Goal: Find specific page/section: Find specific page/section

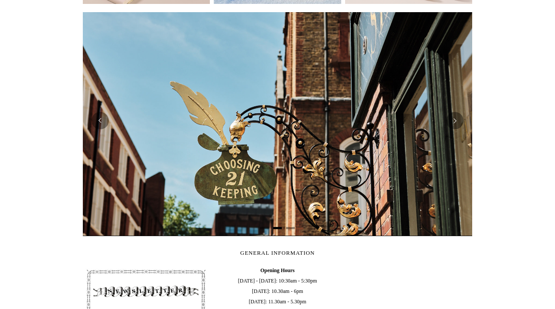
scroll to position [159, 0]
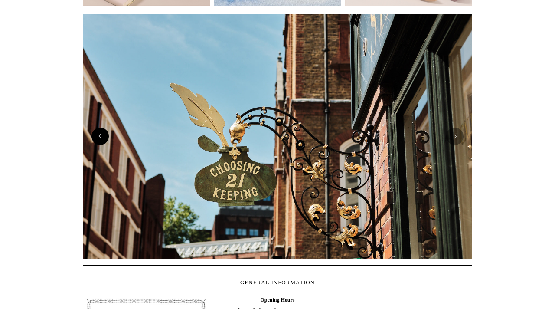
click at [101, 139] on button "Previous" at bounding box center [99, 135] width 17 height 17
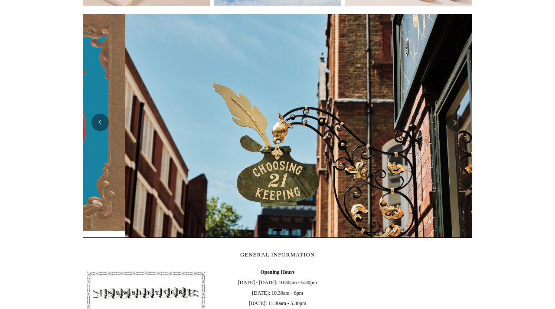
scroll to position [0, 389]
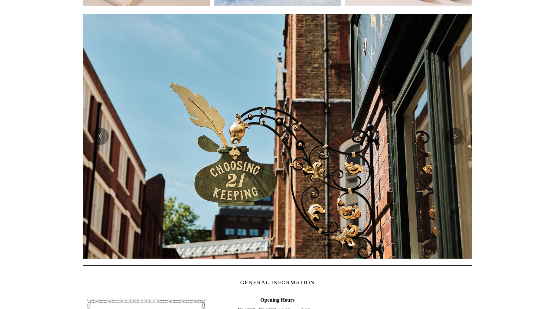
drag, startPoint x: 264, startPoint y: 135, endPoint x: 251, endPoint y: 135, distance: 13.0
click at [251, 135] on div at bounding box center [277, 136] width 1168 height 258
click at [105, 139] on button "Previous" at bounding box center [99, 135] width 17 height 17
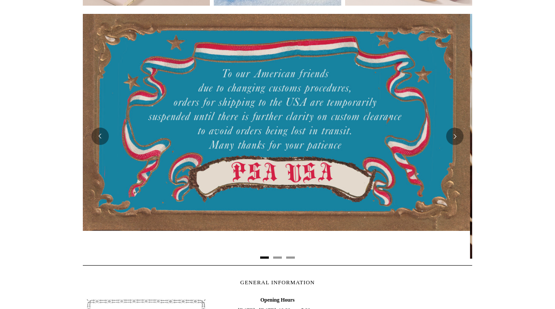
scroll to position [0, 0]
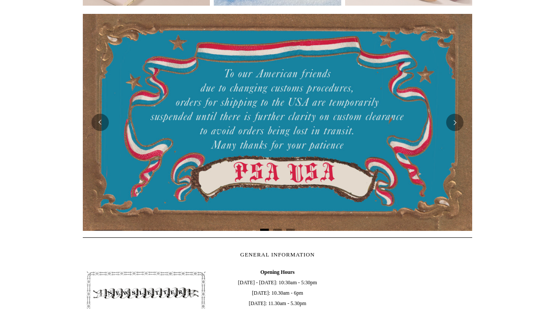
drag, startPoint x: 290, startPoint y: 131, endPoint x: 310, endPoint y: 131, distance: 19.9
click at [310, 131] on div at bounding box center [277, 122] width 389 height 217
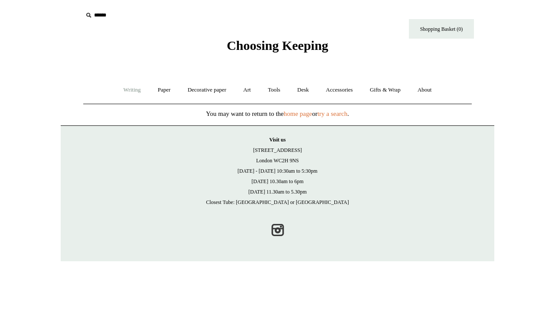
click at [128, 85] on link "Writing +" at bounding box center [132, 89] width 33 height 23
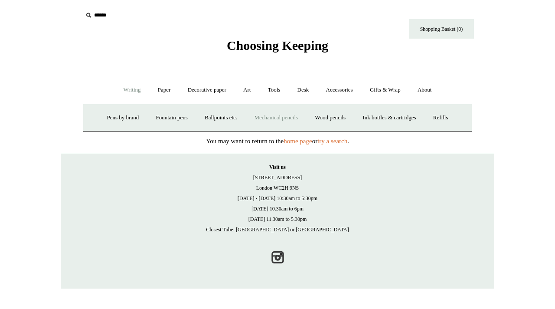
click at [269, 116] on link "Mechanical pencils +" at bounding box center [275, 117] width 59 height 23
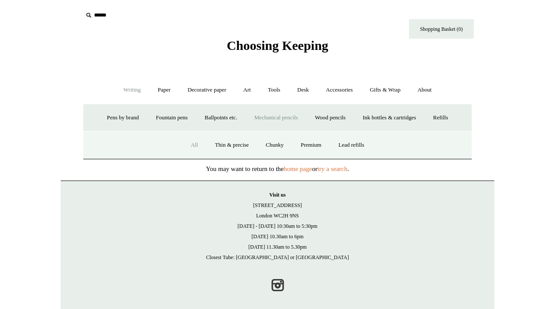
click at [183, 147] on link "All" at bounding box center [194, 145] width 23 height 23
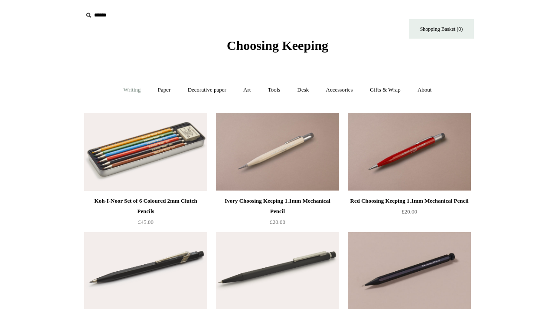
click at [127, 88] on link "Writing +" at bounding box center [132, 89] width 33 height 23
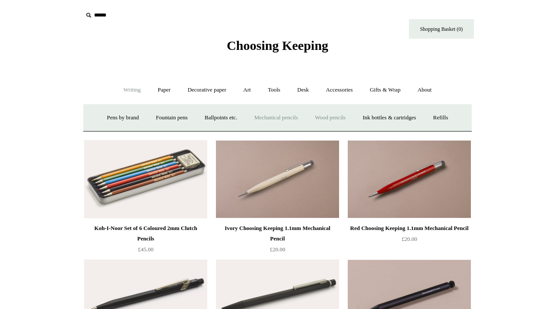
click at [339, 117] on link "Wood pencils +" at bounding box center [330, 117] width 46 height 23
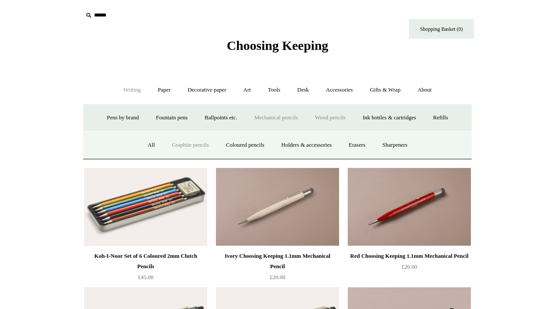
click at [168, 142] on link "Graphite pencils" at bounding box center [190, 145] width 53 height 23
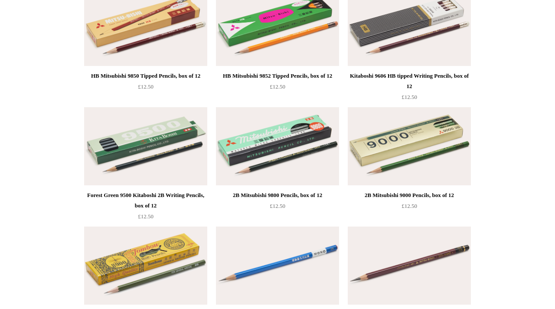
scroll to position [124, 0]
